Goal: Task Accomplishment & Management: Manage account settings

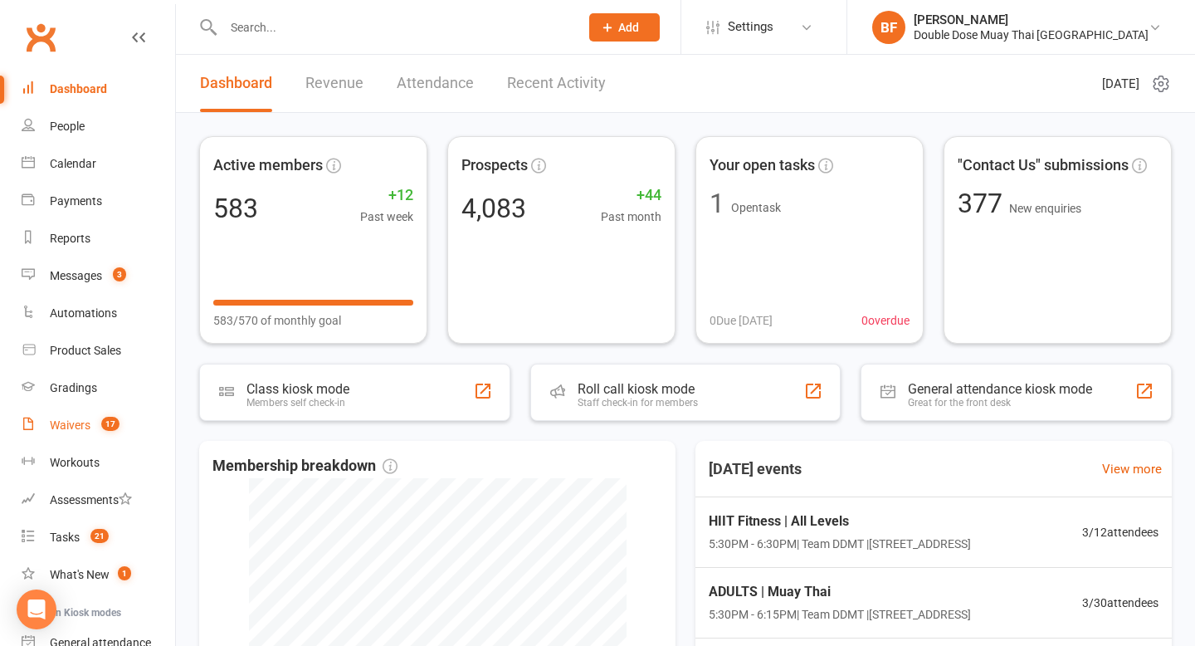
click at [109, 425] on span "17" at bounding box center [110, 424] width 18 height 14
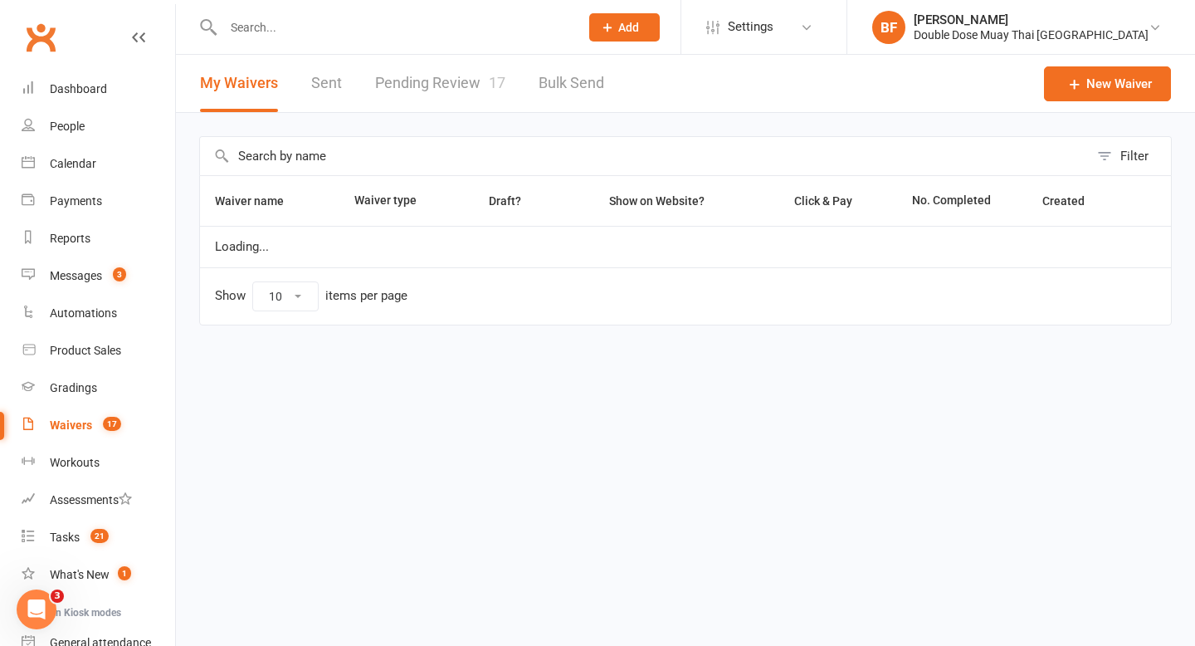
click at [486, 96] on link "Pending Review 17" at bounding box center [440, 83] width 130 height 57
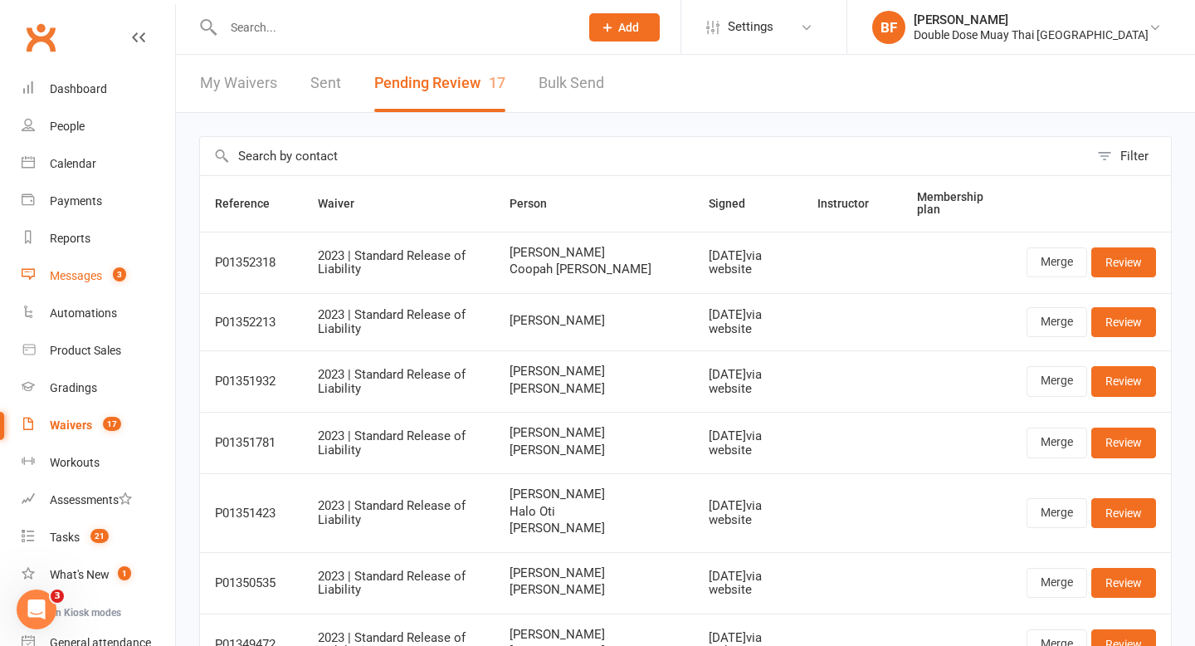
click at [100, 274] on div "Messages" at bounding box center [76, 275] width 52 height 13
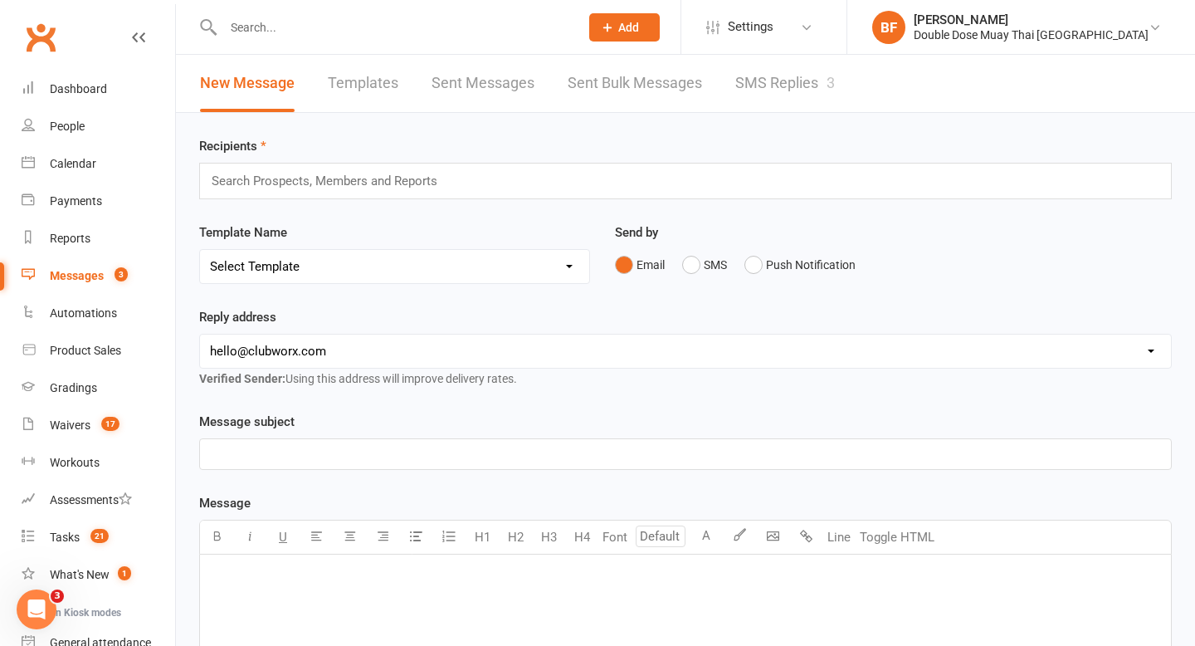
click at [782, 87] on link "SMS Replies 3" at bounding box center [785, 83] width 100 height 57
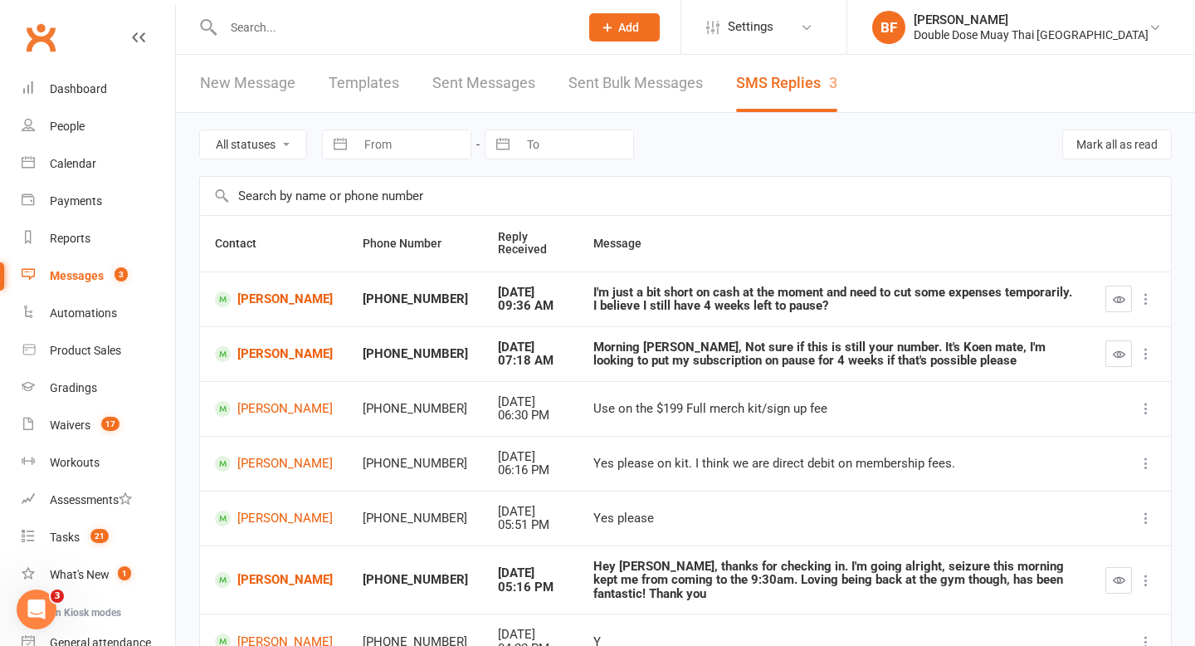
click at [331, 32] on input "text" at bounding box center [392, 27] width 349 height 23
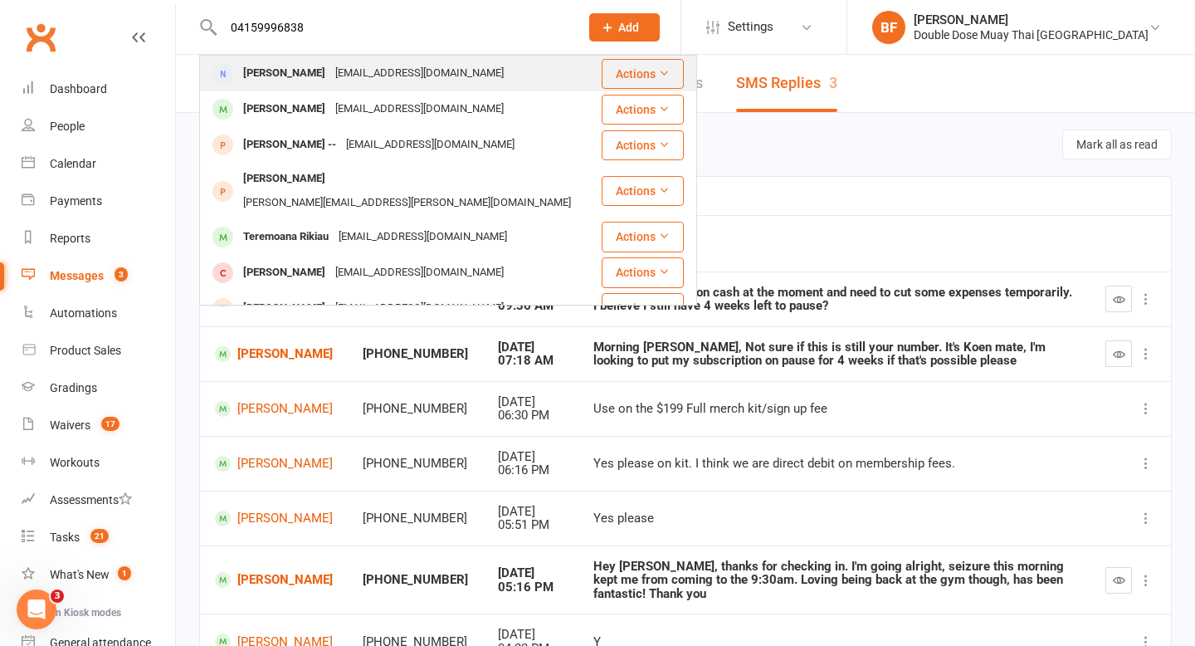
type input "04159996838"
click at [341, 80] on div "[EMAIL_ADDRESS][DOMAIN_NAME]" at bounding box center [419, 73] width 178 height 24
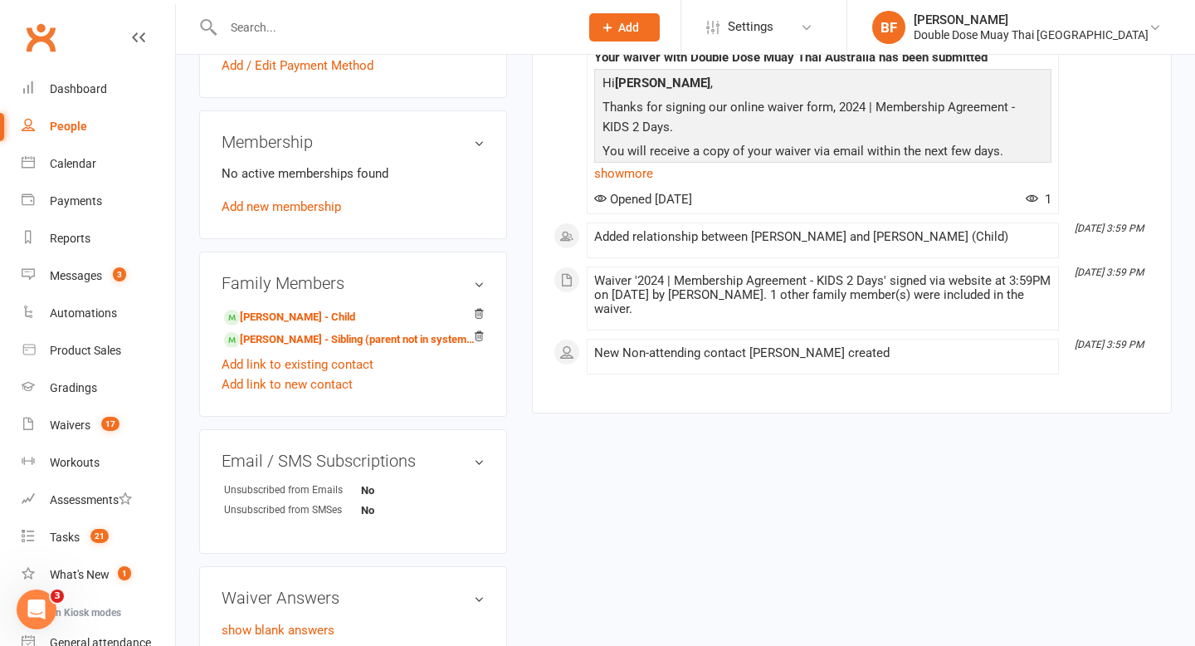
scroll to position [717, 0]
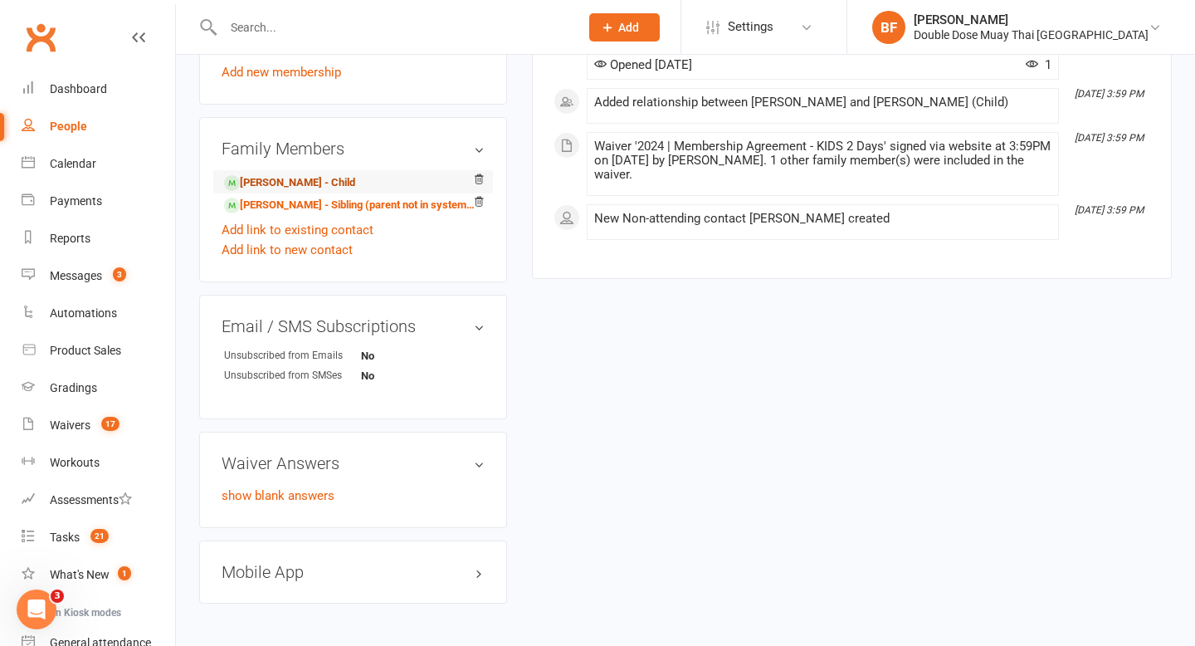
click at [342, 192] on link "[PERSON_NAME] - Child" at bounding box center [289, 182] width 131 height 17
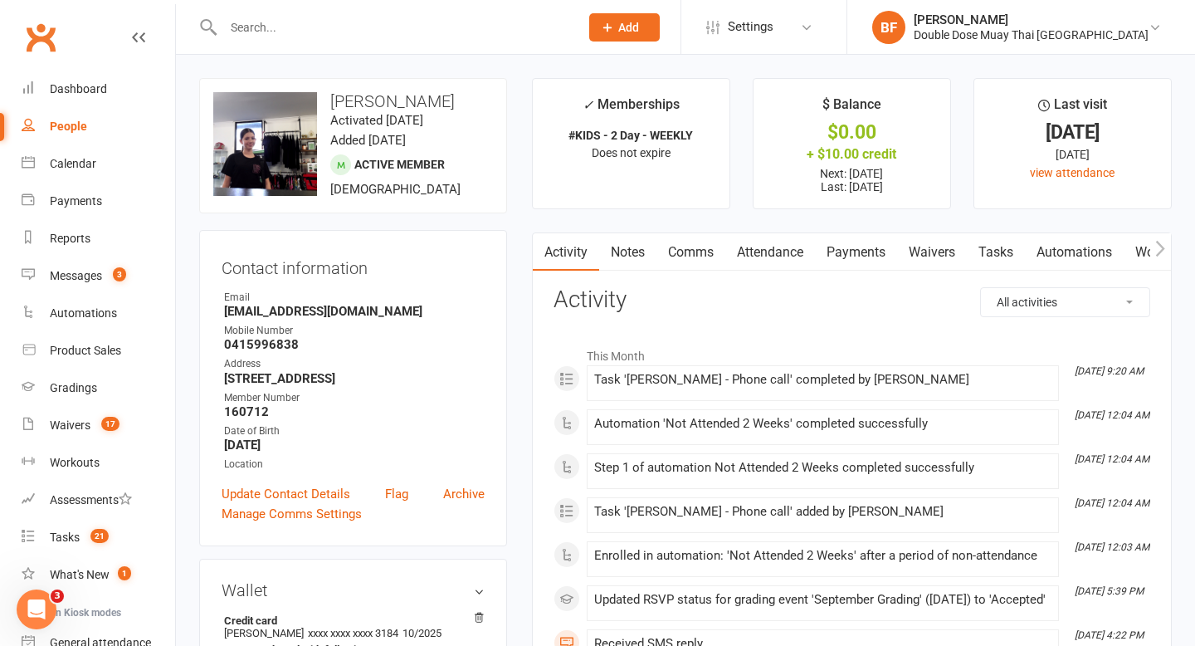
click at [857, 251] on link "Payments" at bounding box center [856, 252] width 82 height 38
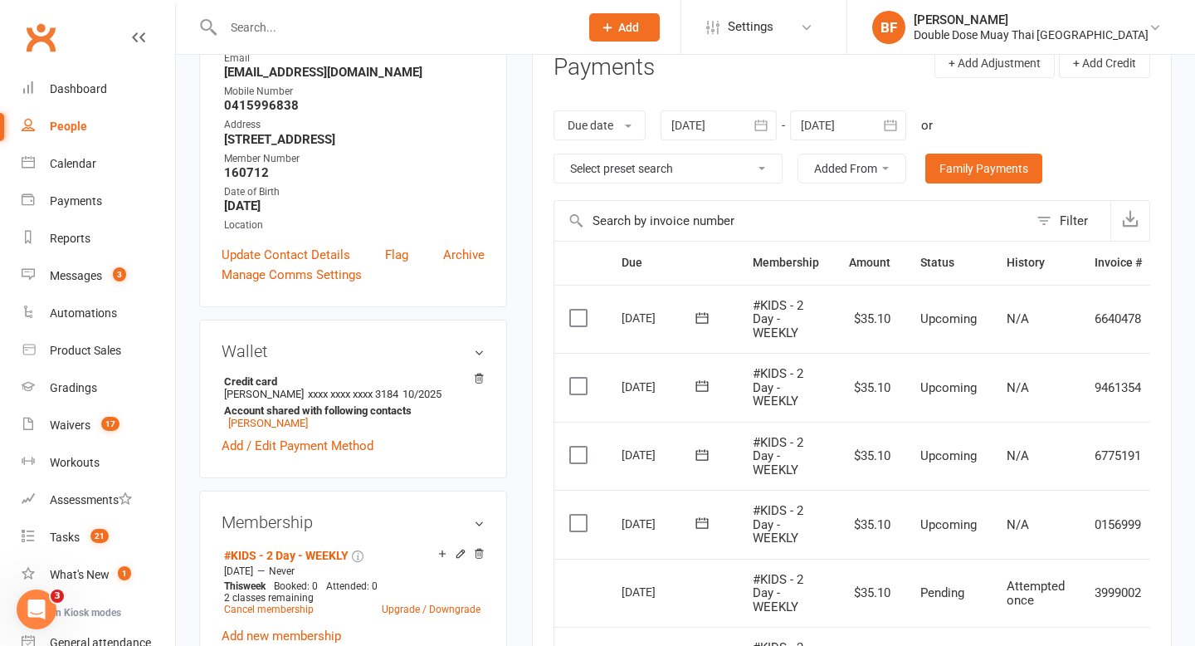
scroll to position [241, 0]
click at [275, 20] on input "text" at bounding box center [392, 27] width 349 height 23
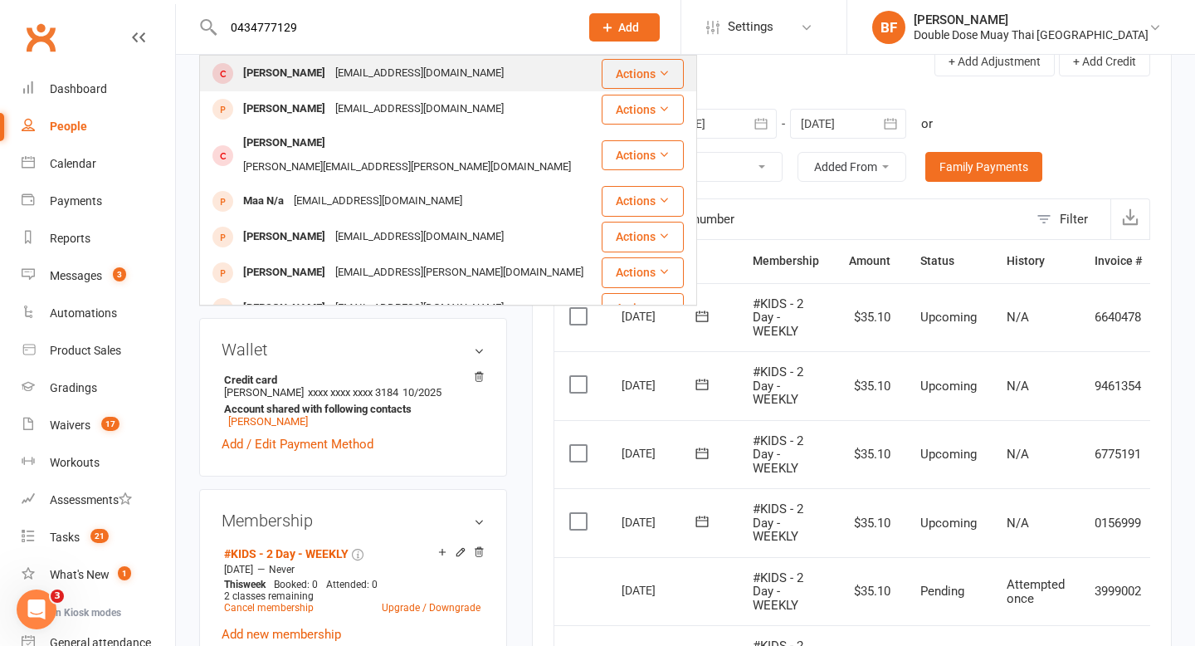
type input "0434777129"
click at [282, 75] on div "[PERSON_NAME]" at bounding box center [284, 73] width 92 height 24
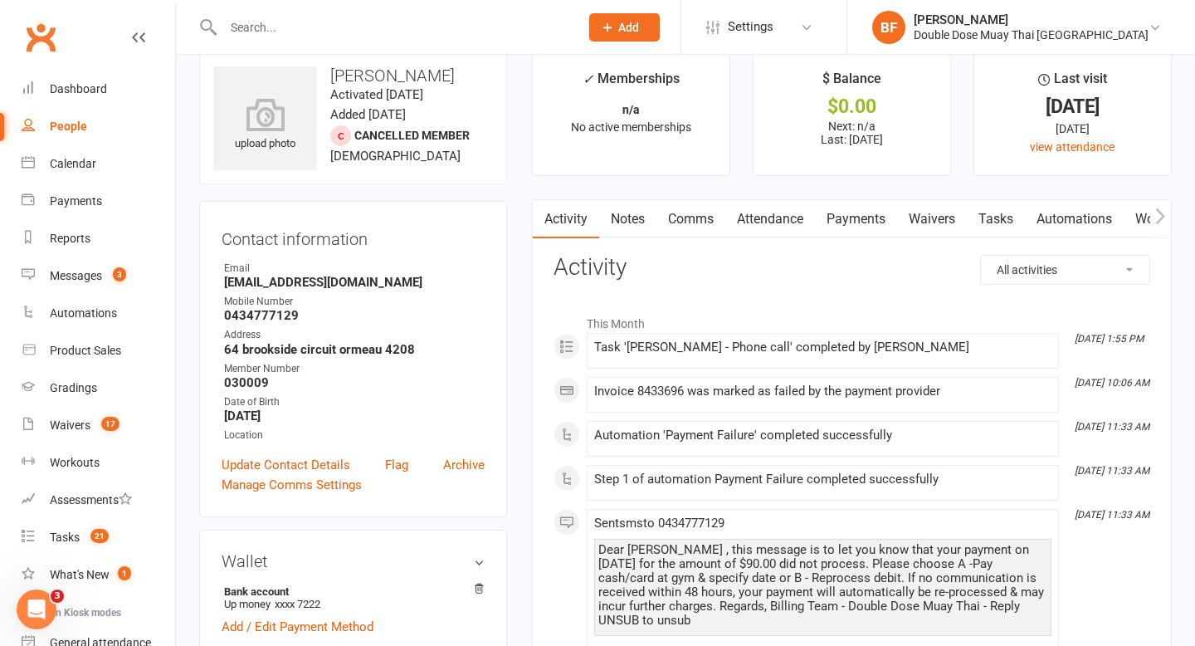
scroll to position [7, 0]
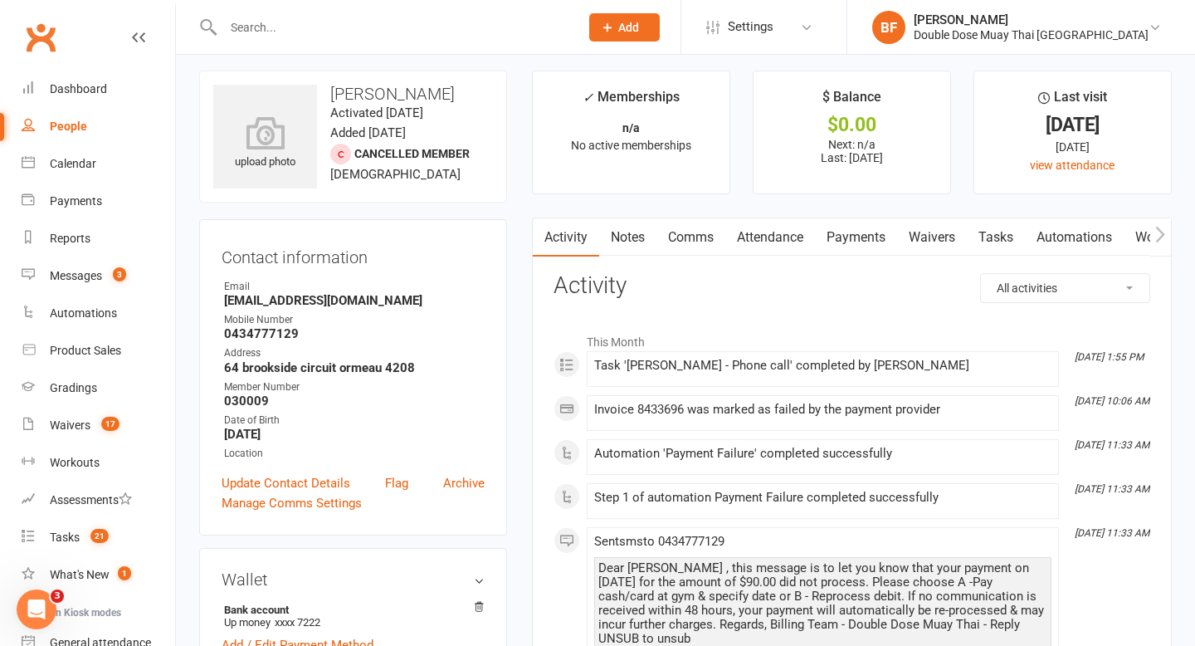
click at [850, 232] on link "Payments" at bounding box center [856, 237] width 82 height 38
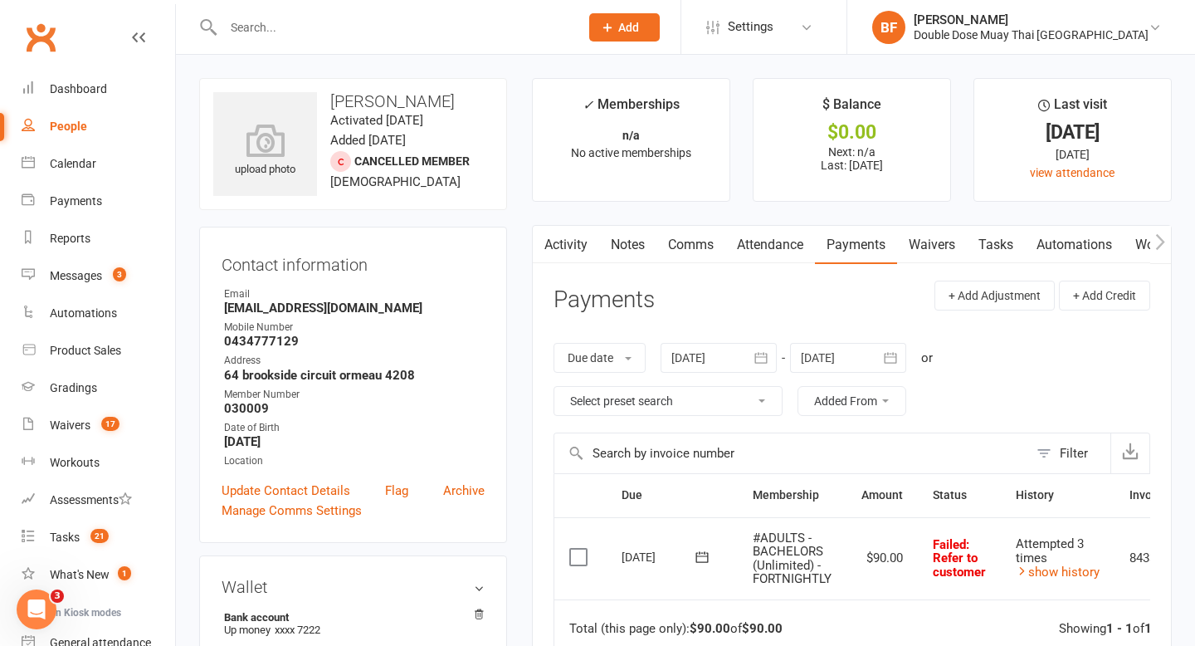
scroll to position [26, 0]
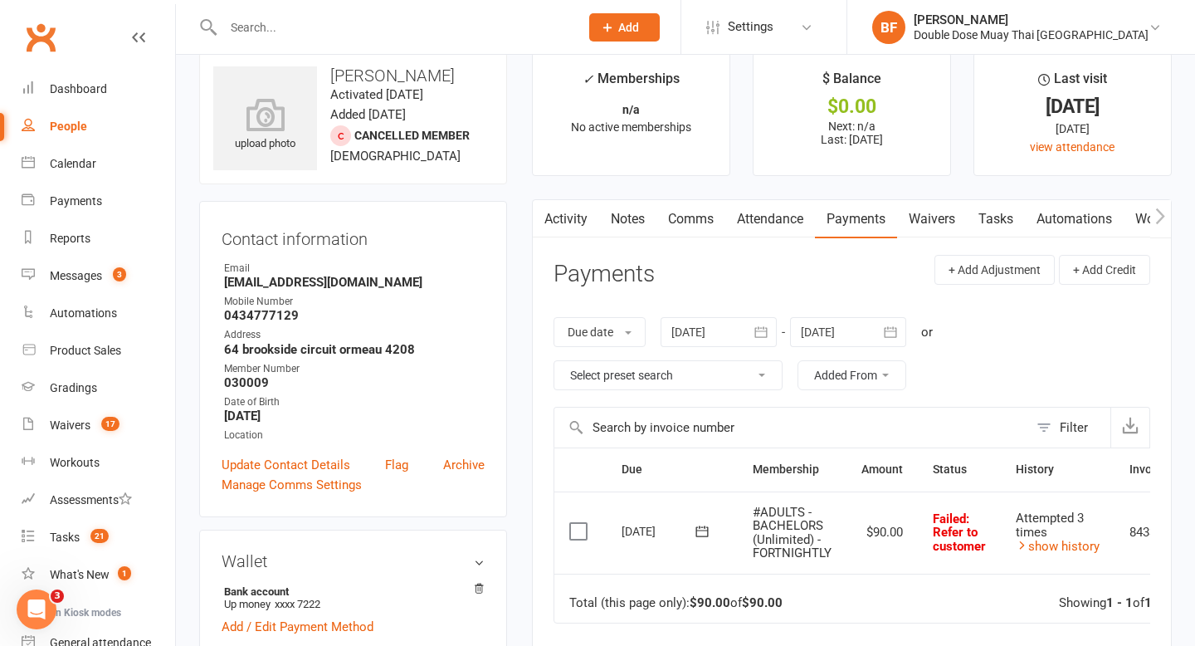
click at [751, 338] on button "button" at bounding box center [762, 332] width 30 height 30
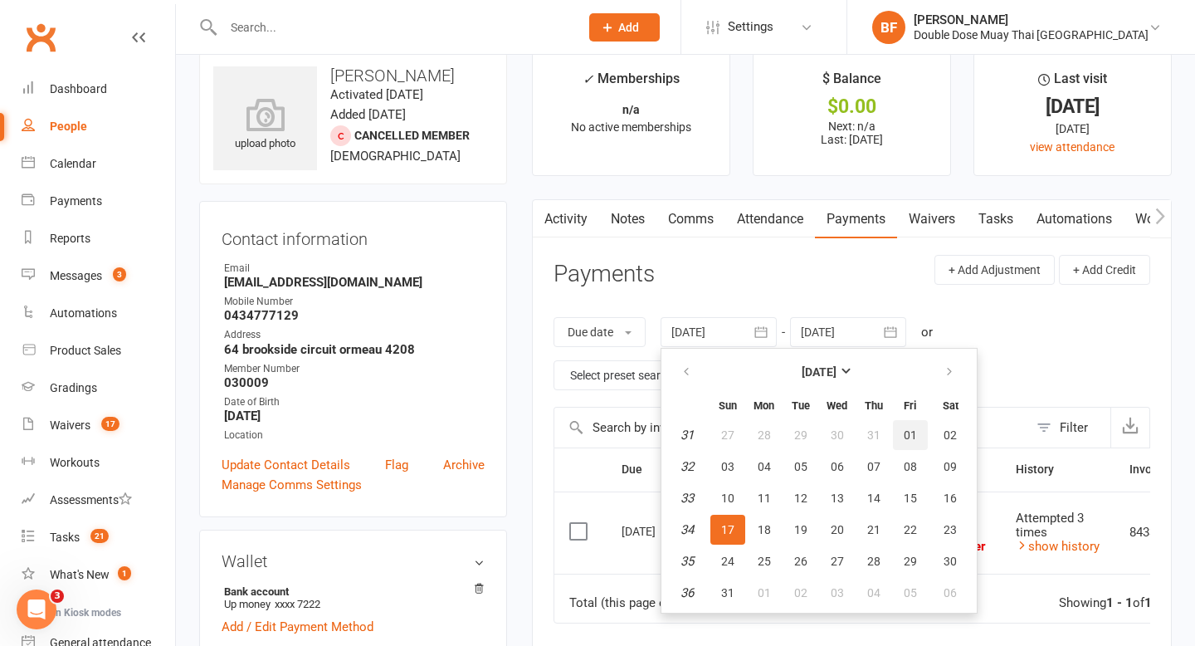
click at [904, 439] on button "01" at bounding box center [910, 435] width 35 height 30
type input "[DATE]"
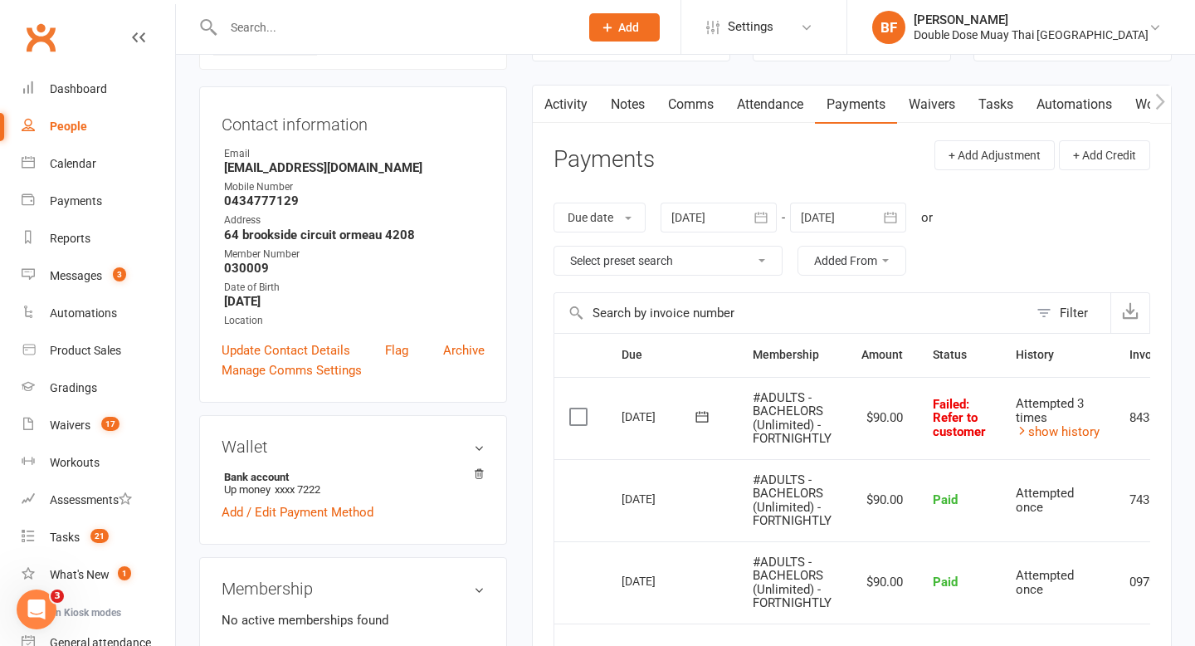
scroll to position [257, 0]
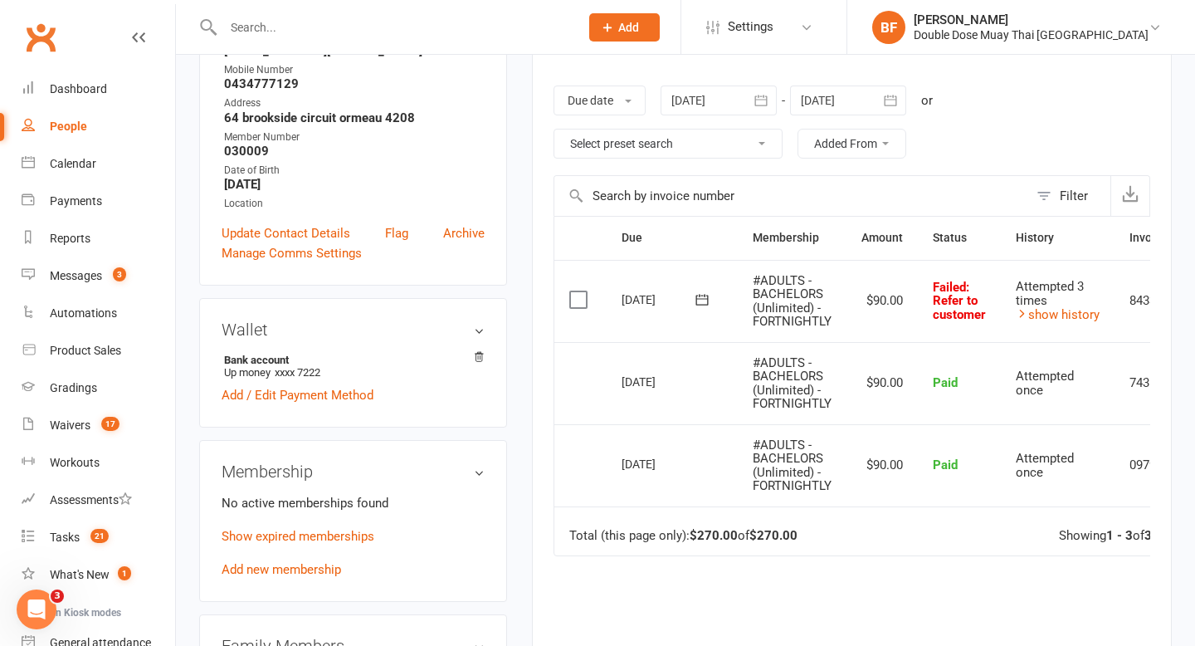
click at [714, 99] on div at bounding box center [718, 100] width 116 height 30
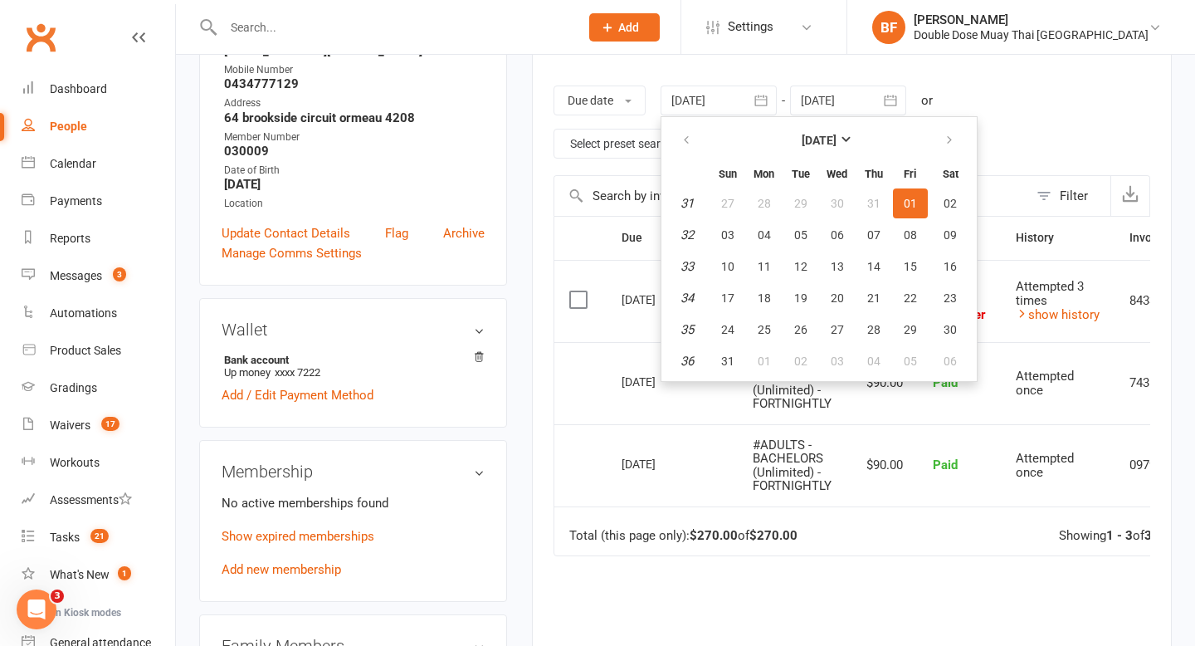
click at [1052, 79] on div "Due date Due date Date paid Date failed Date settled [DATE] [DATE] Sun Mon Tue …" at bounding box center [851, 122] width 597 height 106
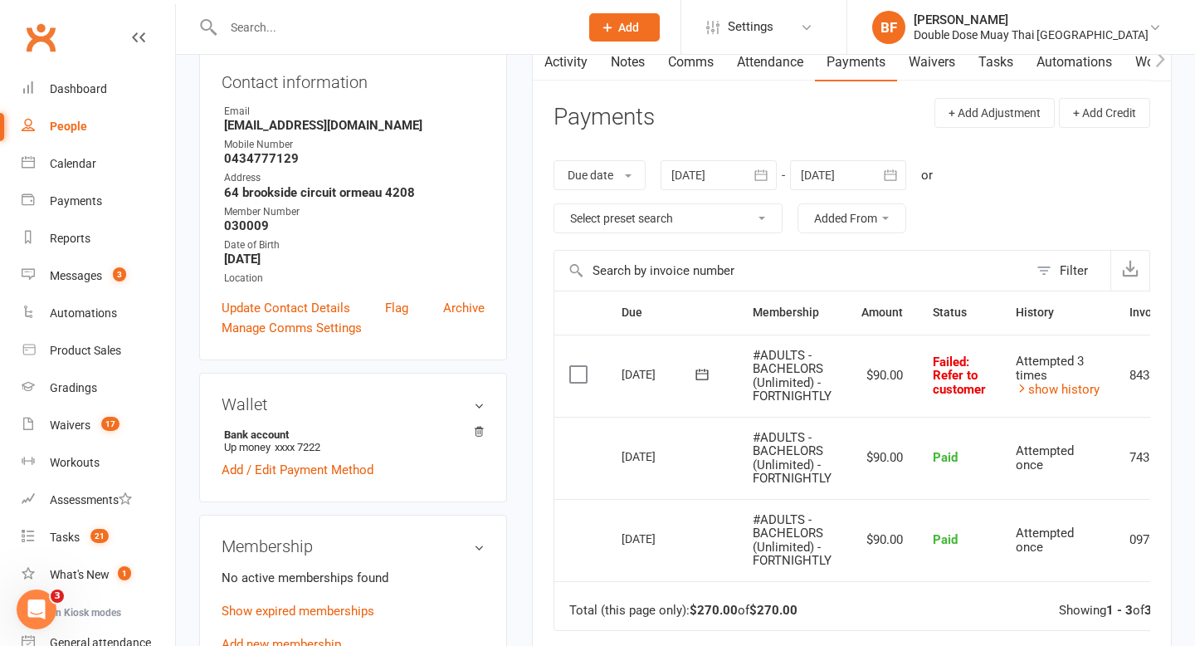
scroll to position [95, 0]
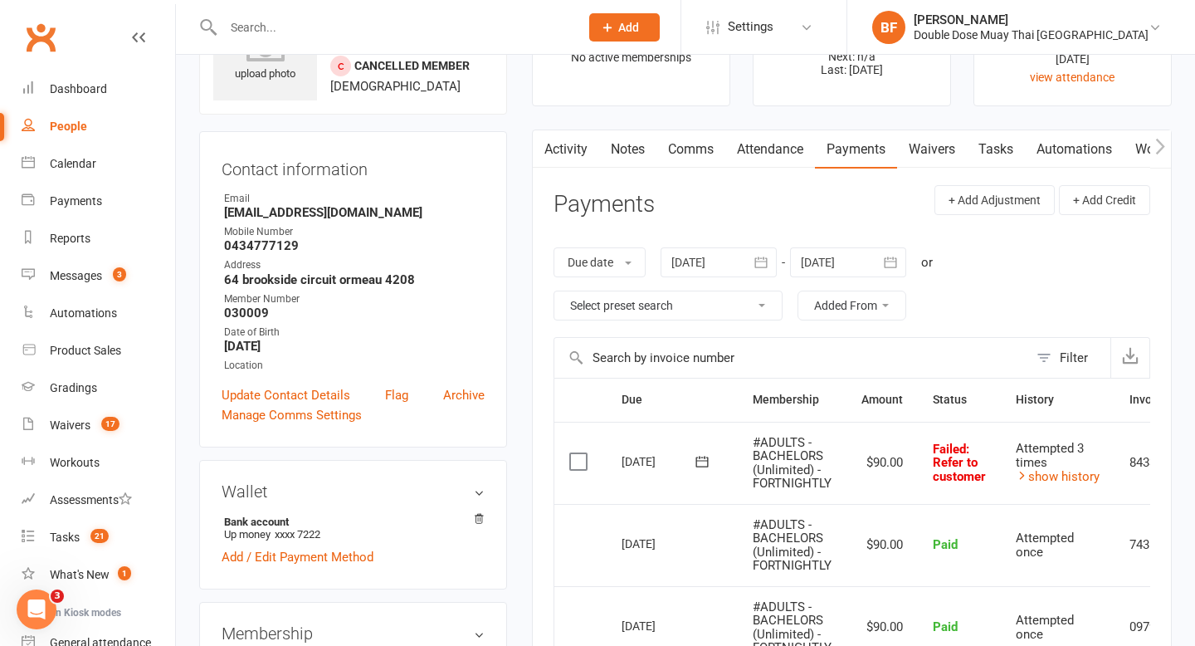
click at [554, 149] on link "Activity" at bounding box center [566, 149] width 66 height 38
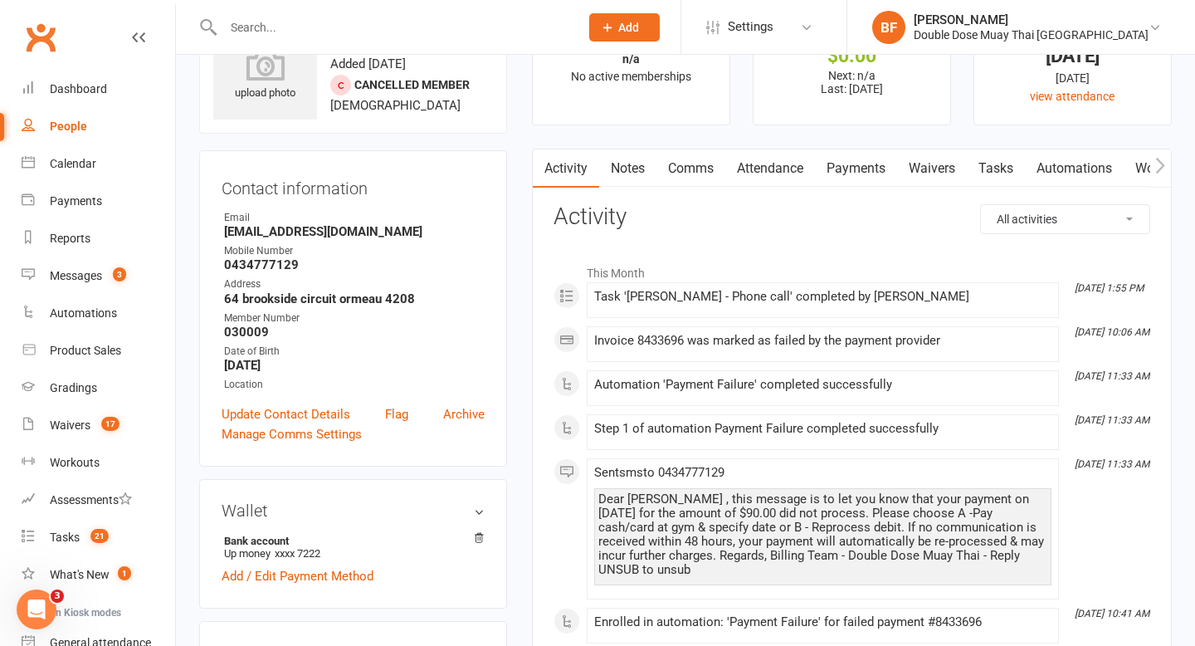
scroll to position [77, 0]
click at [626, 168] on link "Notes" at bounding box center [627, 168] width 57 height 38
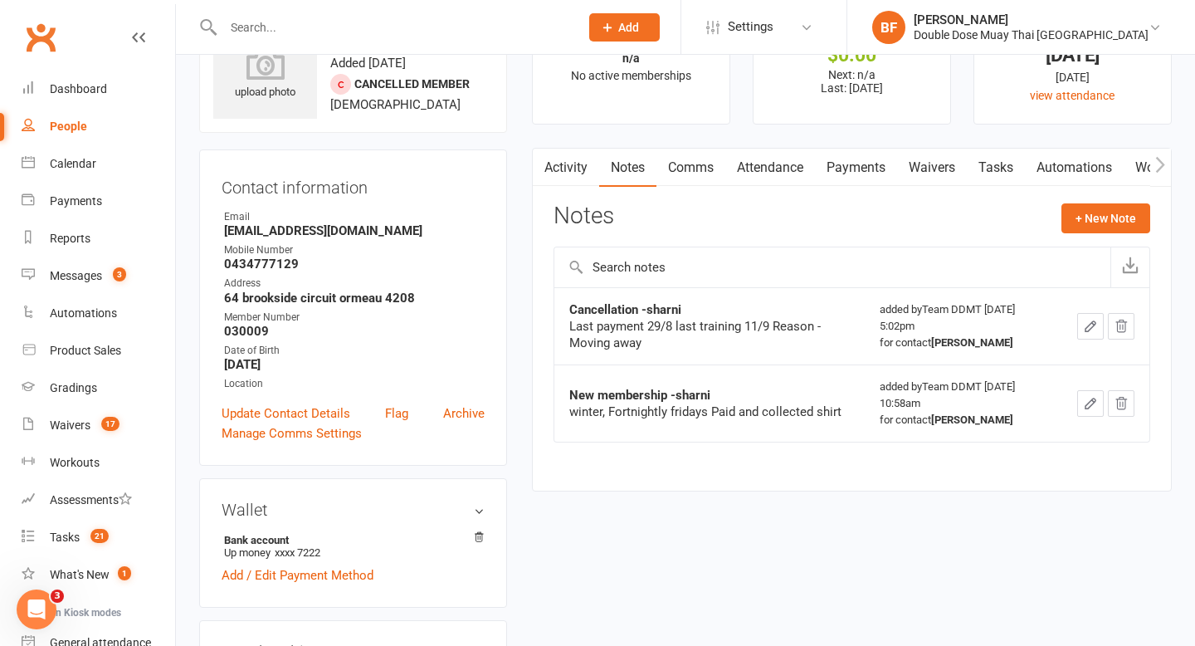
click at [860, 175] on link "Payments" at bounding box center [856, 168] width 82 height 38
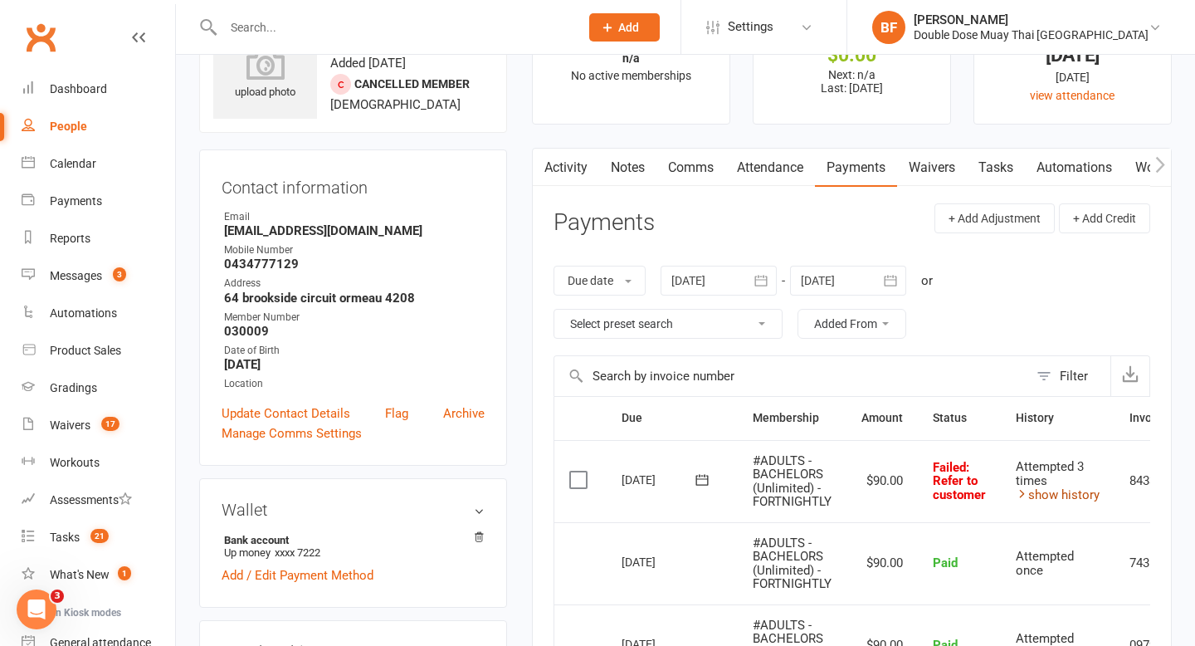
click at [1059, 500] on link "show history" at bounding box center [1058, 494] width 84 height 15
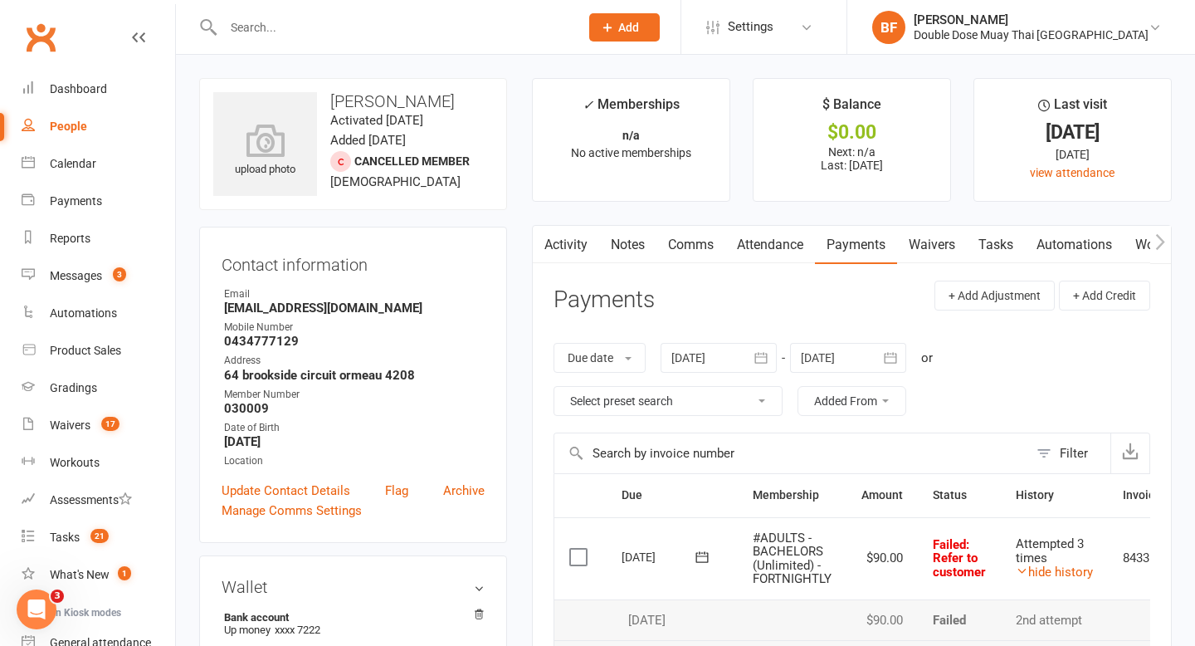
click at [316, 26] on input "text" at bounding box center [392, 27] width 349 height 23
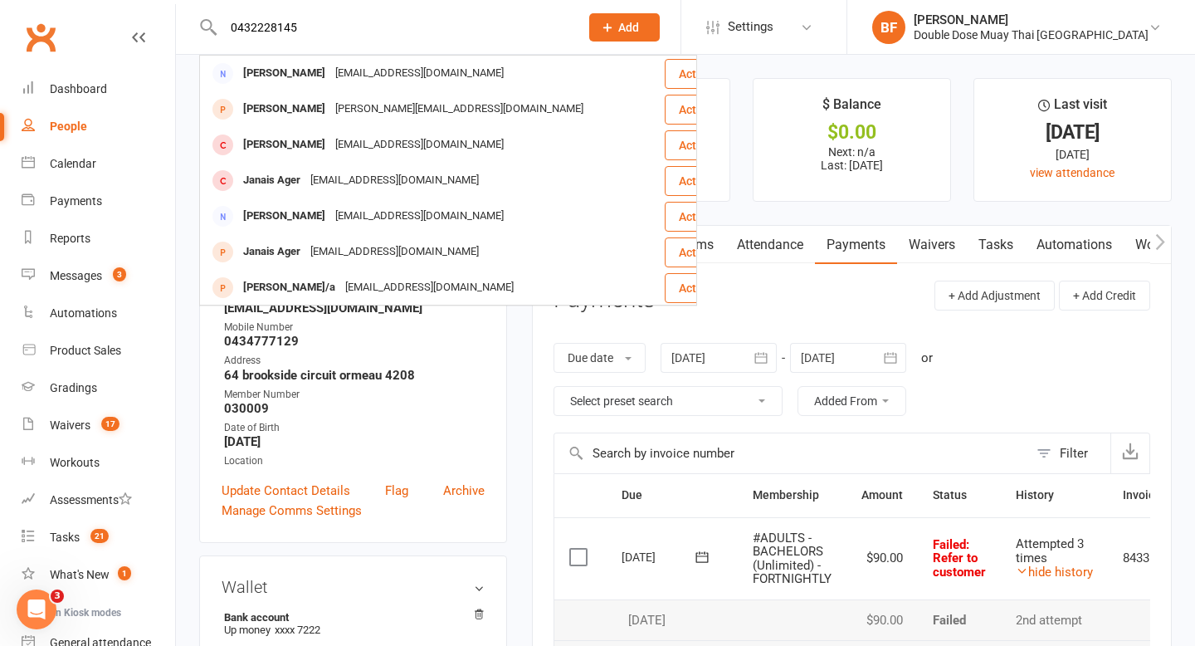
drag, startPoint x: 343, startPoint y: 24, endPoint x: 202, endPoint y: 22, distance: 141.1
click at [202, 22] on div "0432228145 [PERSON_NAME] [EMAIL_ADDRESS][DOMAIN_NAME] Actions [PERSON_NAME] [PE…" at bounding box center [383, 27] width 368 height 54
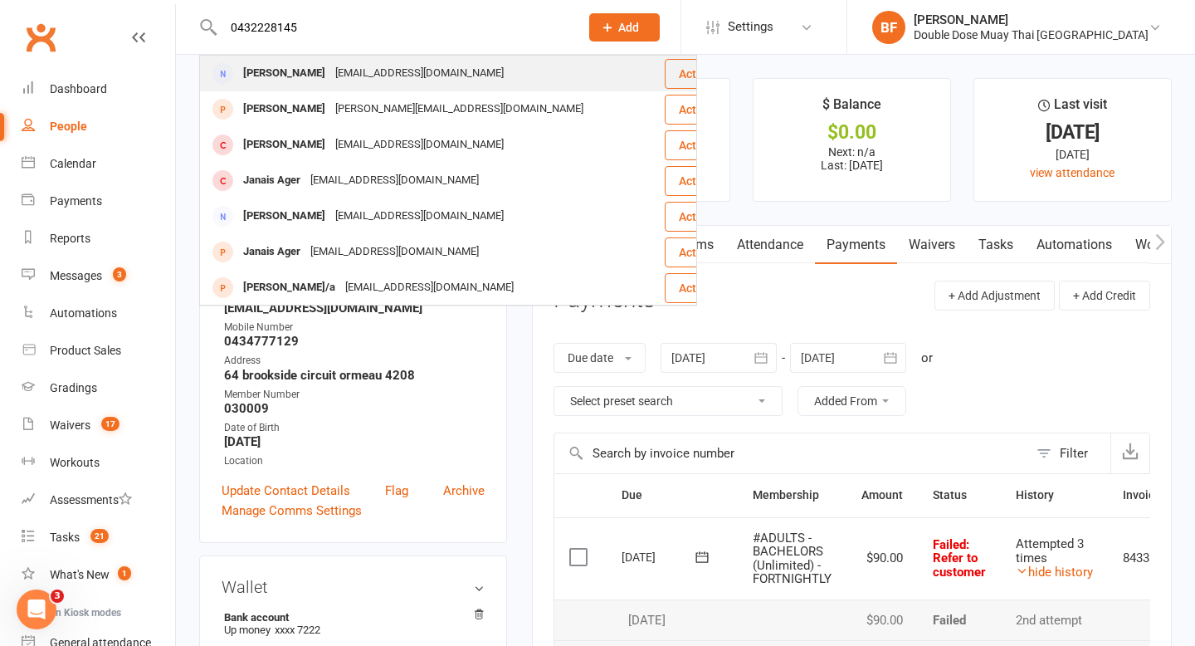
type input "0432228145"
click at [315, 68] on div "[PERSON_NAME]" at bounding box center [284, 73] width 92 height 24
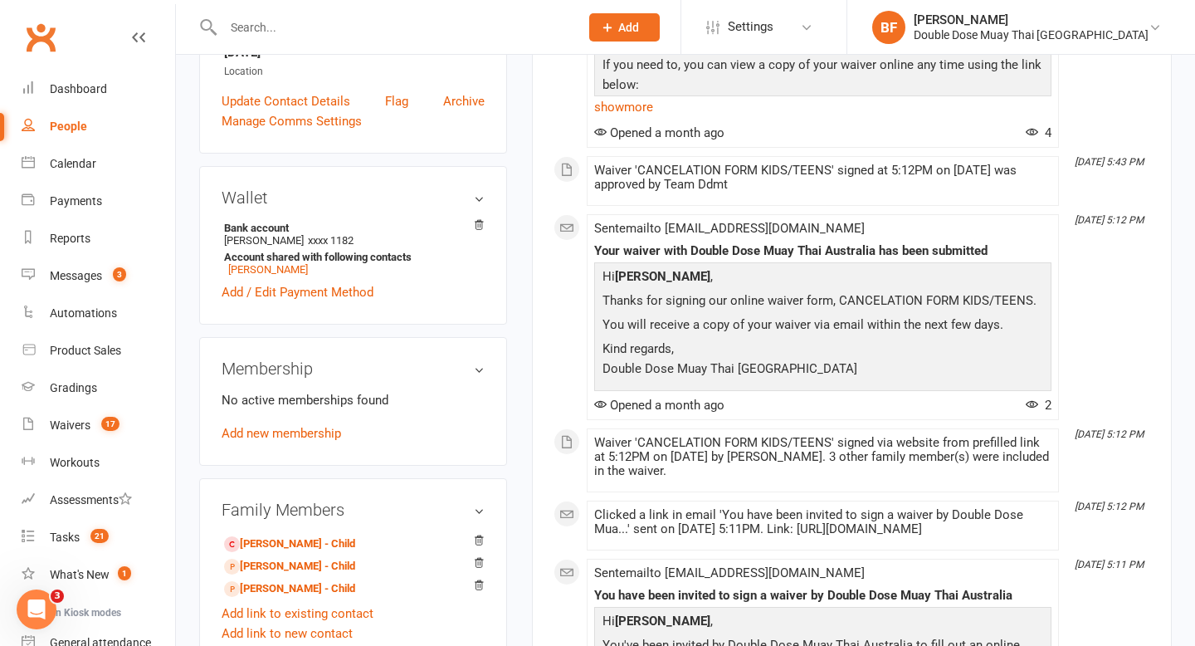
scroll to position [455, 0]
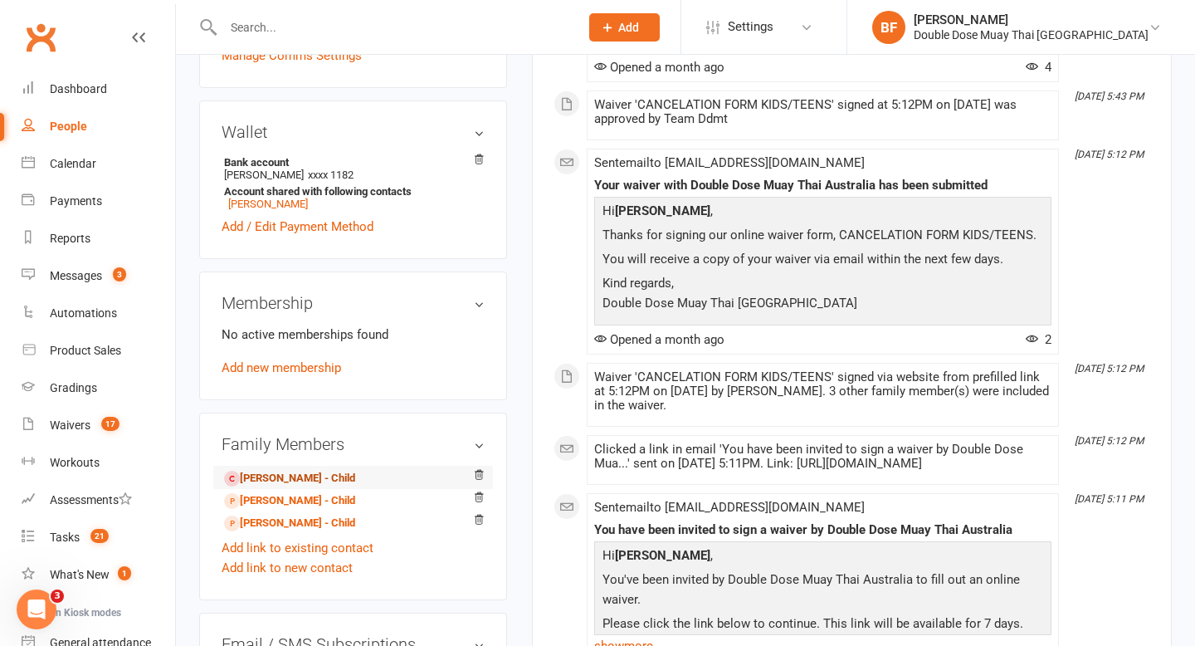
click at [319, 472] on link "[PERSON_NAME] - Child" at bounding box center [289, 478] width 131 height 17
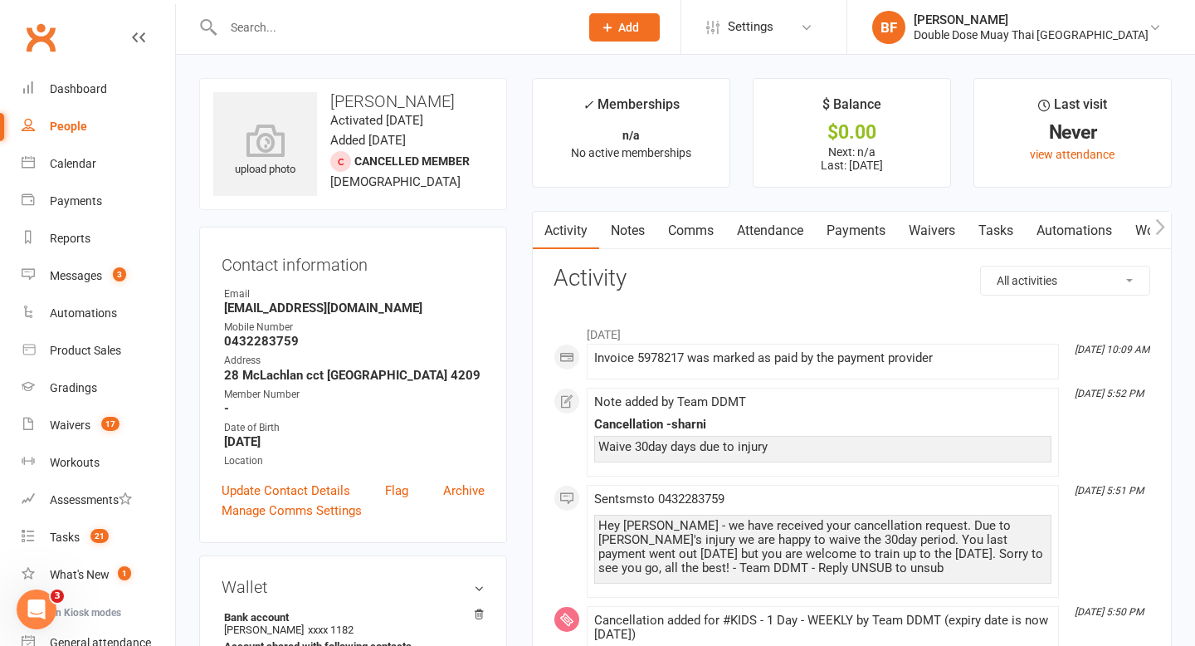
click at [853, 234] on link "Payments" at bounding box center [856, 231] width 82 height 38
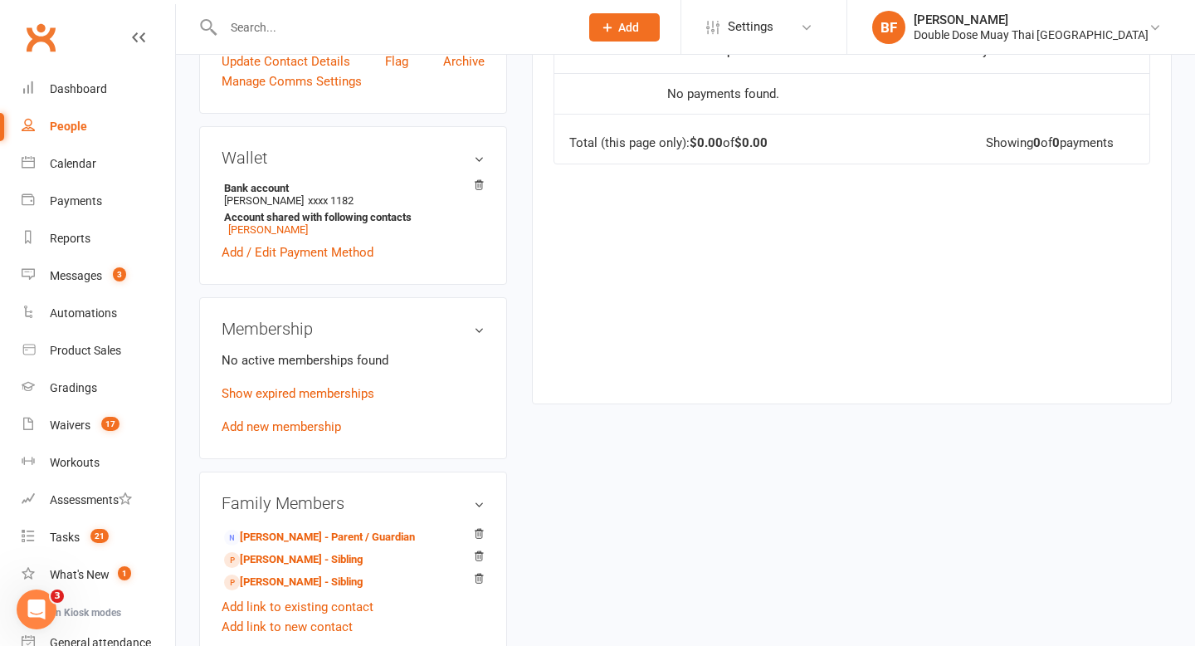
scroll to position [588, 0]
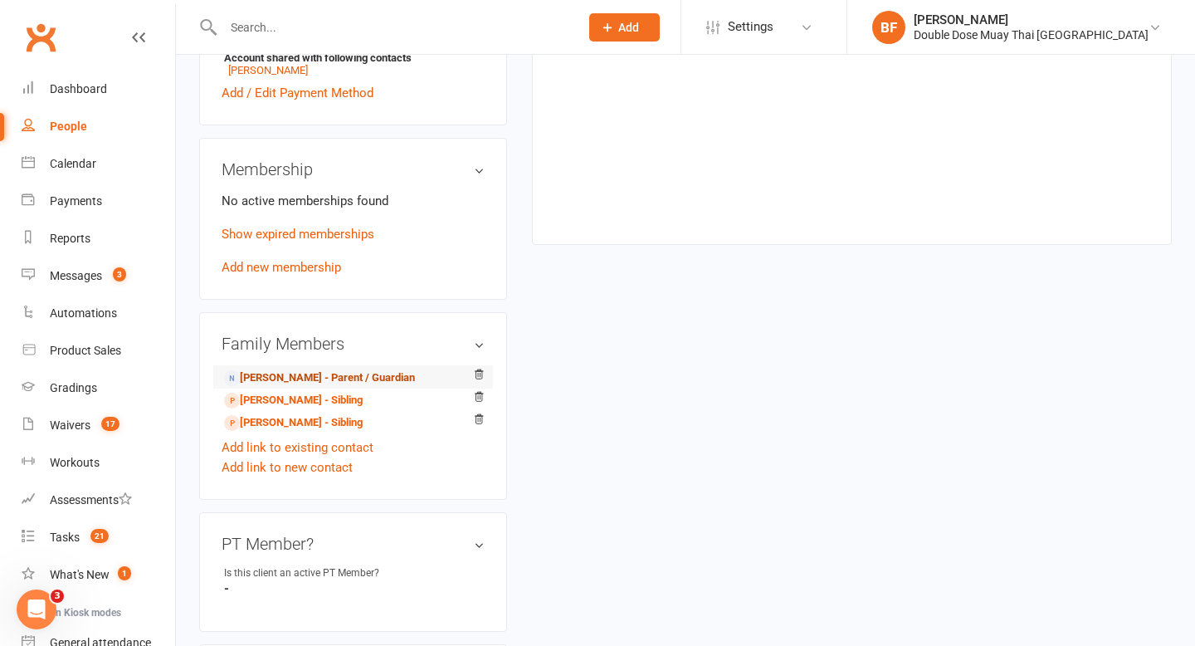
click at [334, 376] on link "[PERSON_NAME] - Parent / Guardian" at bounding box center [319, 377] width 191 height 17
